Goal: Communication & Community: Connect with others

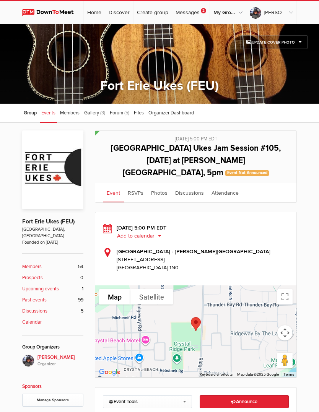
click at [207, 13] on link "Messages 2" at bounding box center [190, 12] width 37 height 23
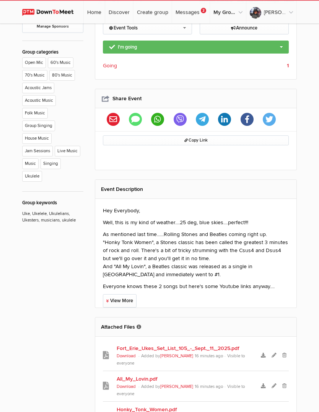
scroll to position [374, 0]
click at [125, 294] on link "View More" at bounding box center [120, 300] width 34 height 13
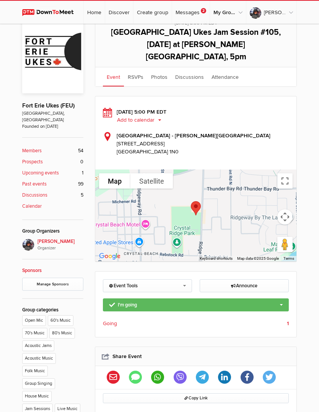
scroll to position [111, 0]
